Goal: Transaction & Acquisition: Purchase product/service

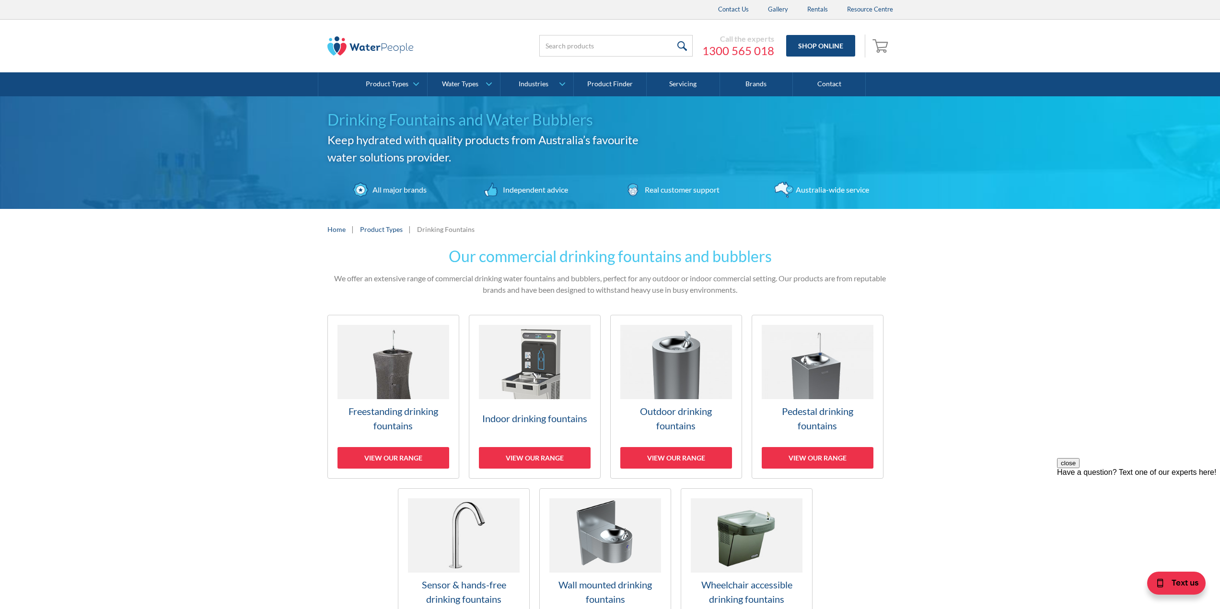
click at [405, 408] on h3 "Freestanding drinking fountains" at bounding box center [393, 418] width 112 height 29
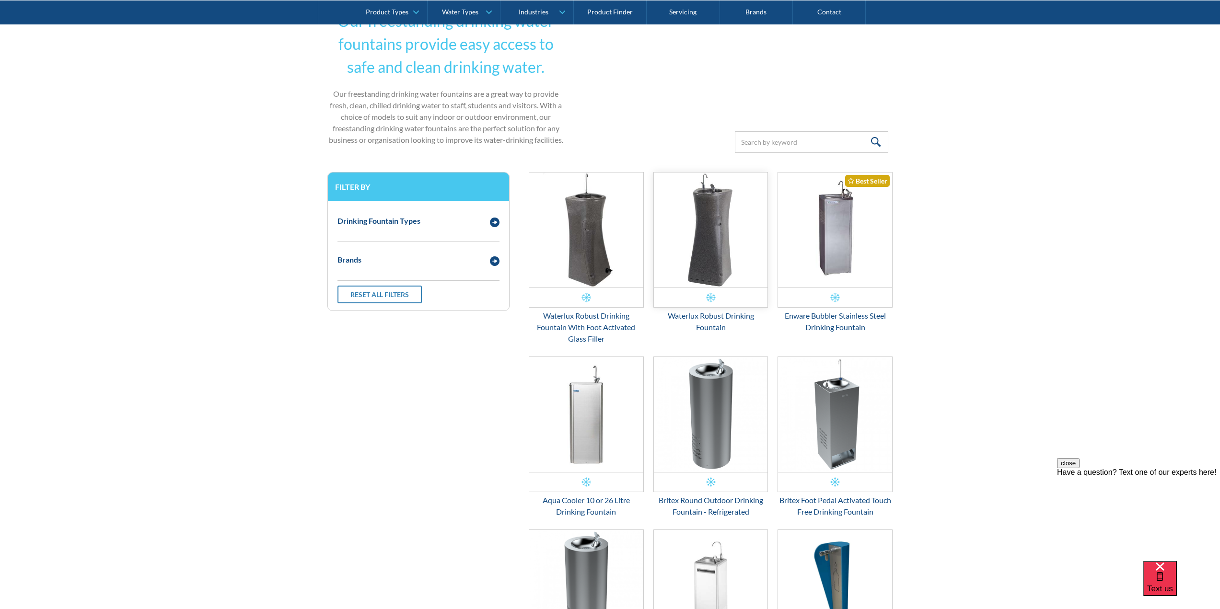
click at [713, 263] on img "Email Form 3" at bounding box center [711, 230] width 114 height 115
